Goal: Entertainment & Leisure: Consume media (video, audio)

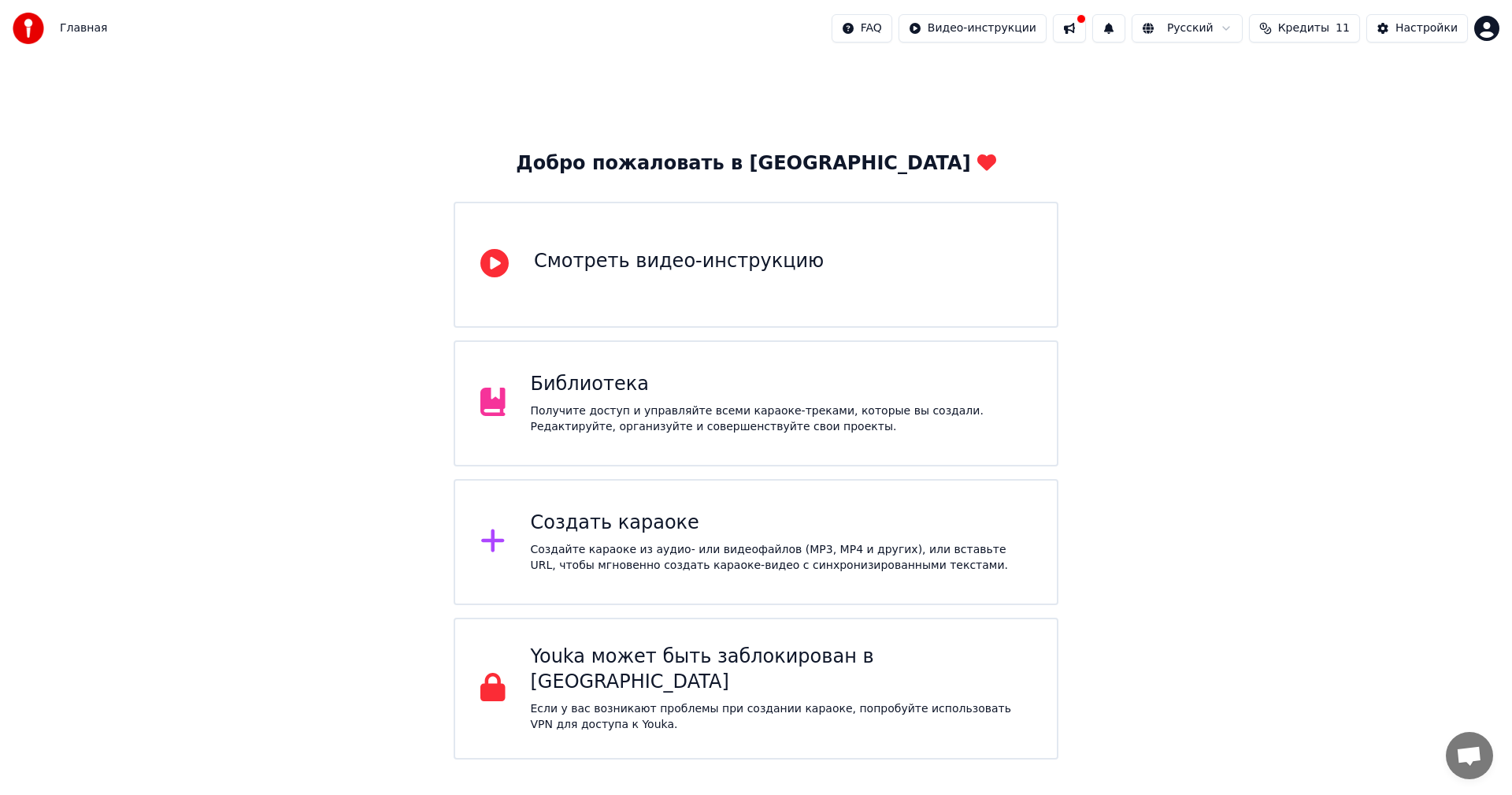
click at [742, 407] on div "Получите доступ и управляйте всеми караоке-треками, которые вы создали. Редакти…" at bounding box center [781, 419] width 501 height 31
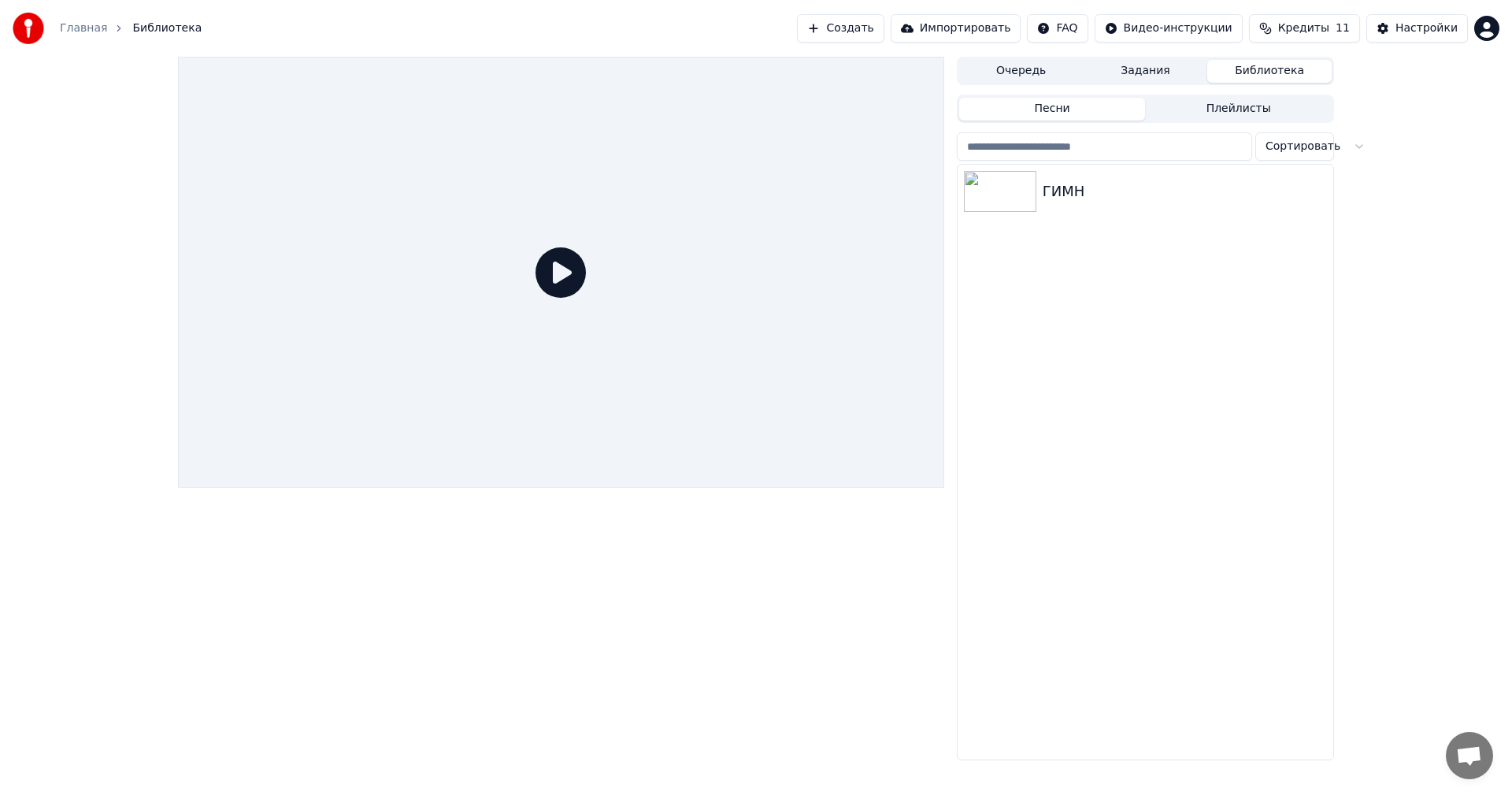
click at [742, 407] on div at bounding box center [561, 272] width 766 height 431
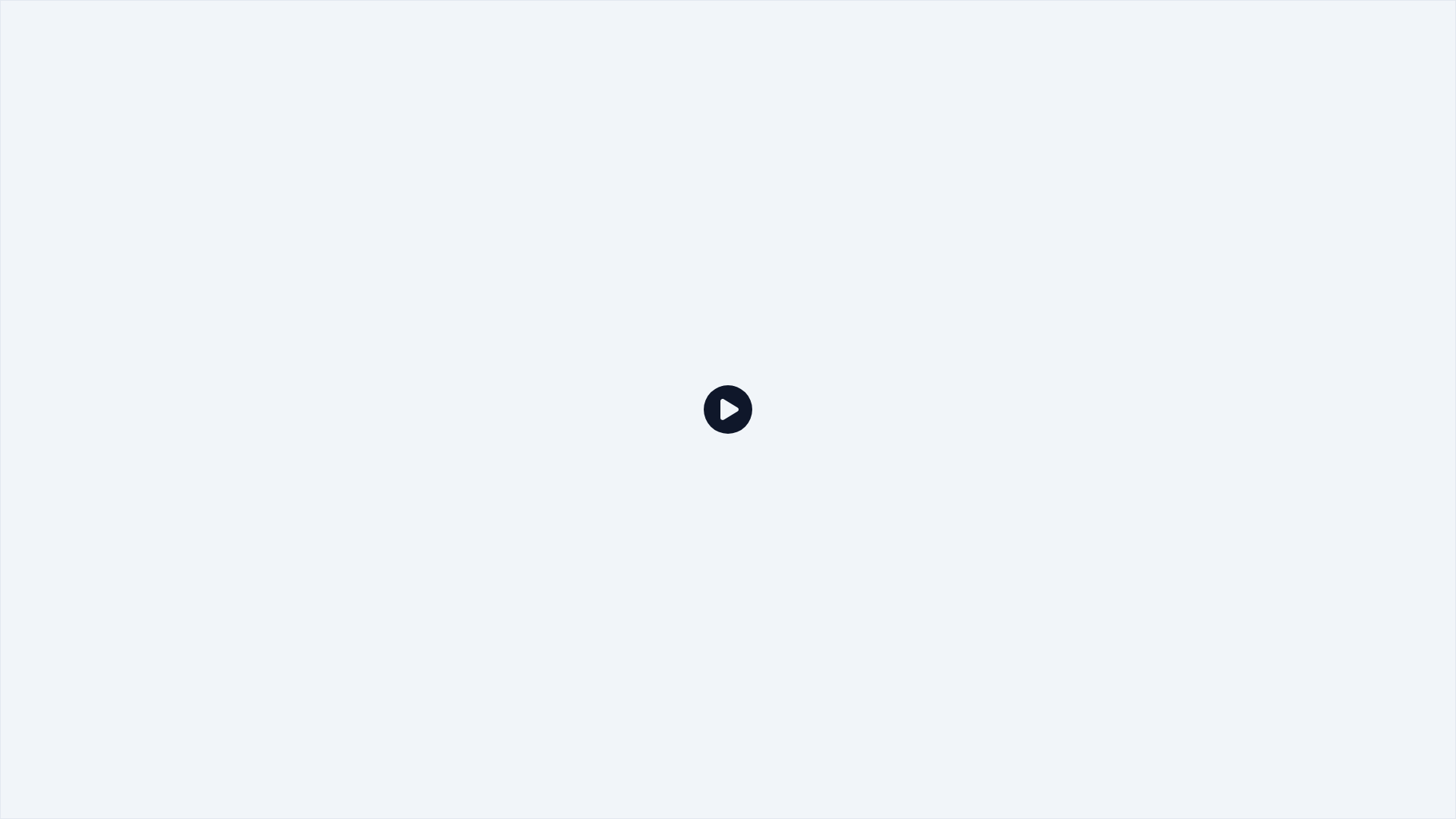
click at [470, 266] on div at bounding box center [728, 410] width 1456 height 819
click at [1021, 322] on div at bounding box center [728, 410] width 1456 height 819
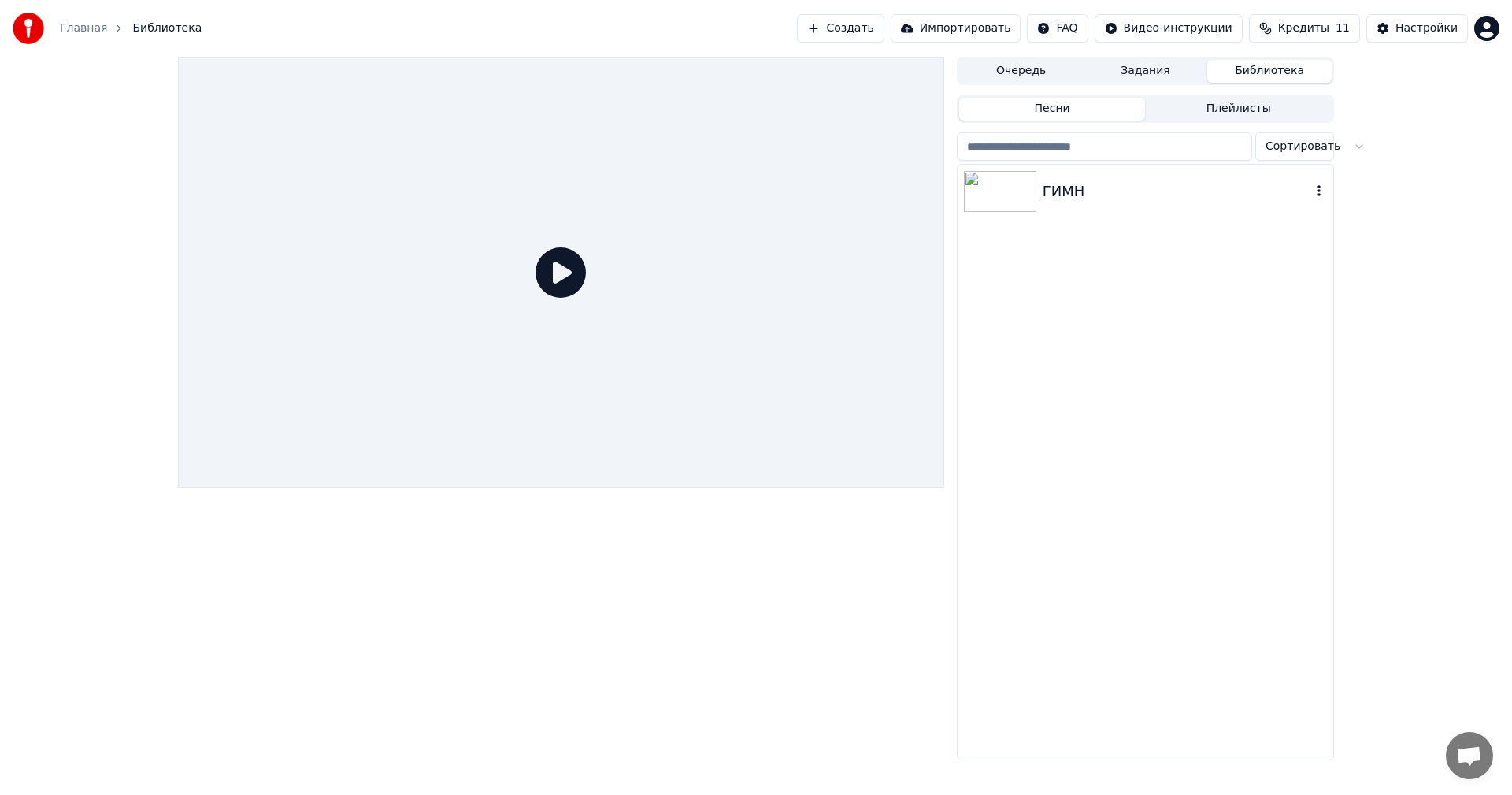
click at [1017, 189] on img at bounding box center [1000, 192] width 72 height 41
